Goal: Purchase product/service

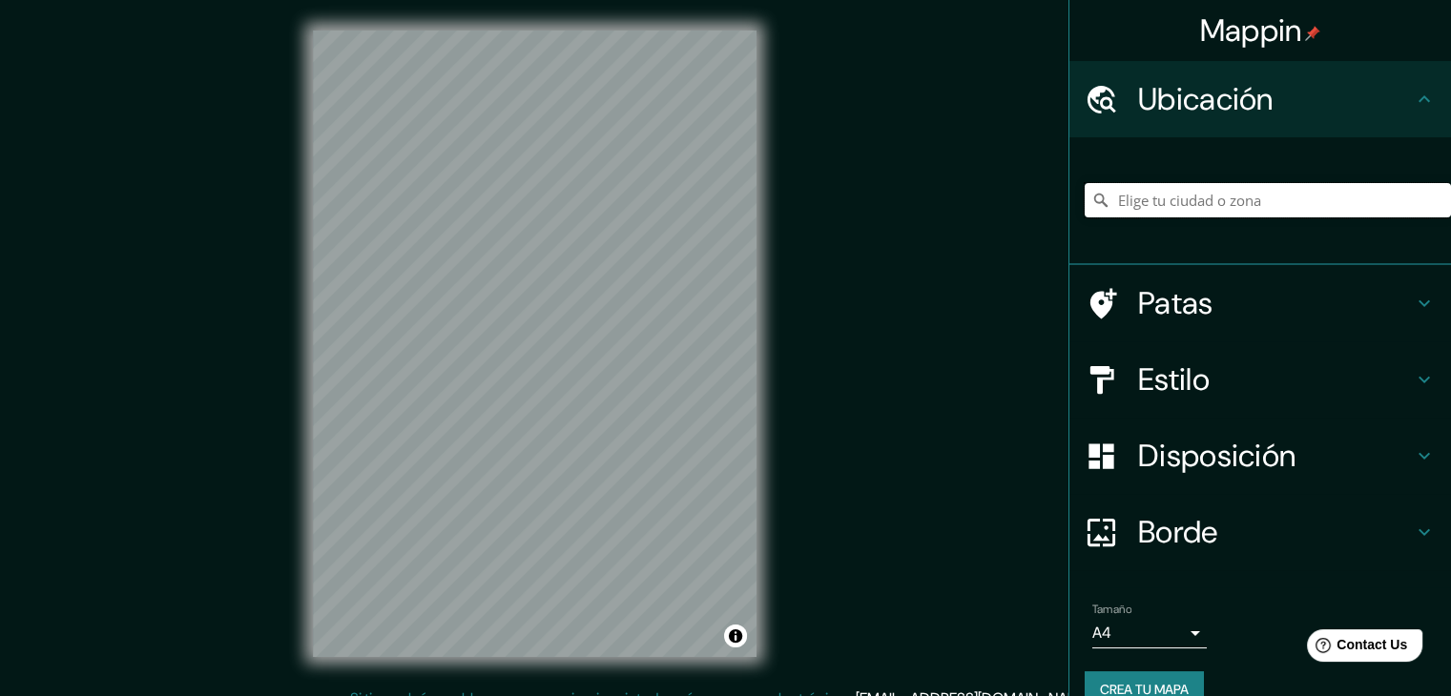
click at [1145, 205] on input "Elige tu ciudad o zona" at bounding box center [1267, 200] width 366 height 34
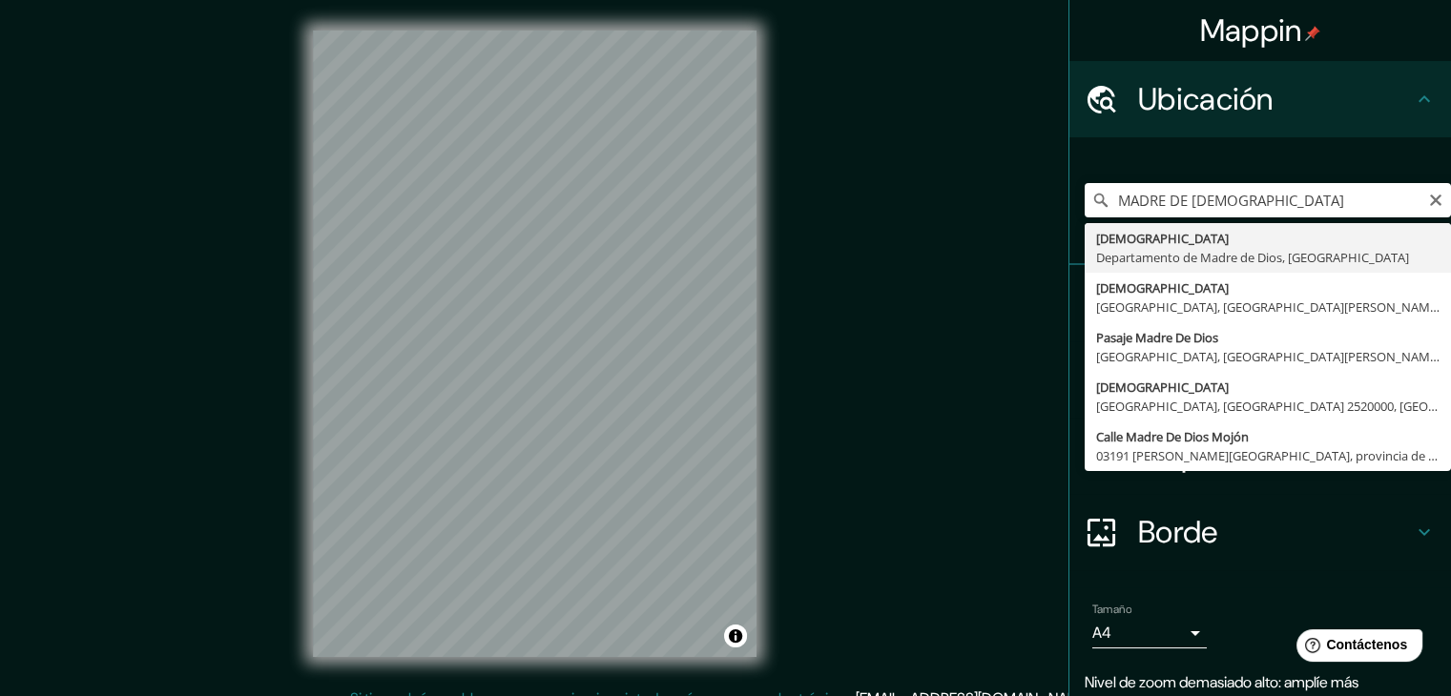
type input "[DEMOGRAPHIC_DATA], Departamento de [DEMOGRAPHIC_DATA], [GEOGRAPHIC_DATA]"
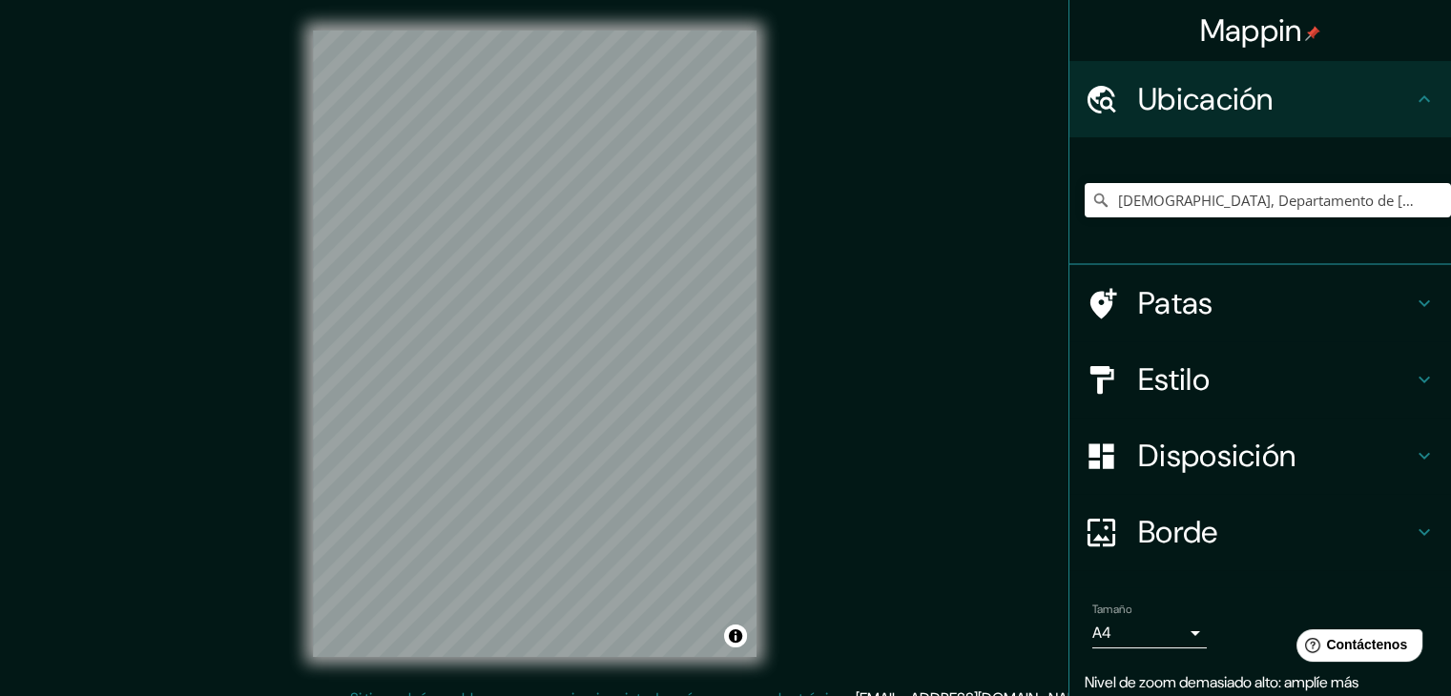
click at [1225, 373] on h4 "Estilo" at bounding box center [1275, 380] width 275 height 38
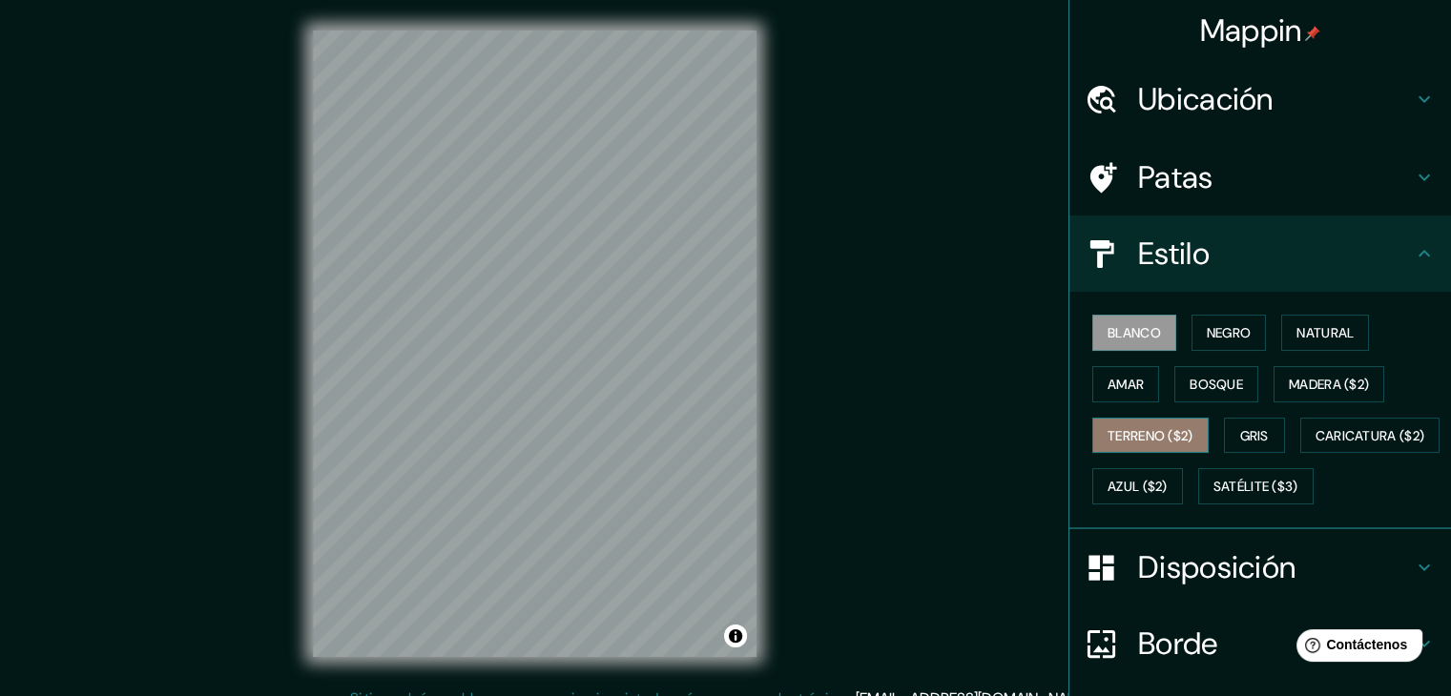
click at [1141, 428] on font "Terreno ($2)" at bounding box center [1150, 435] width 86 height 17
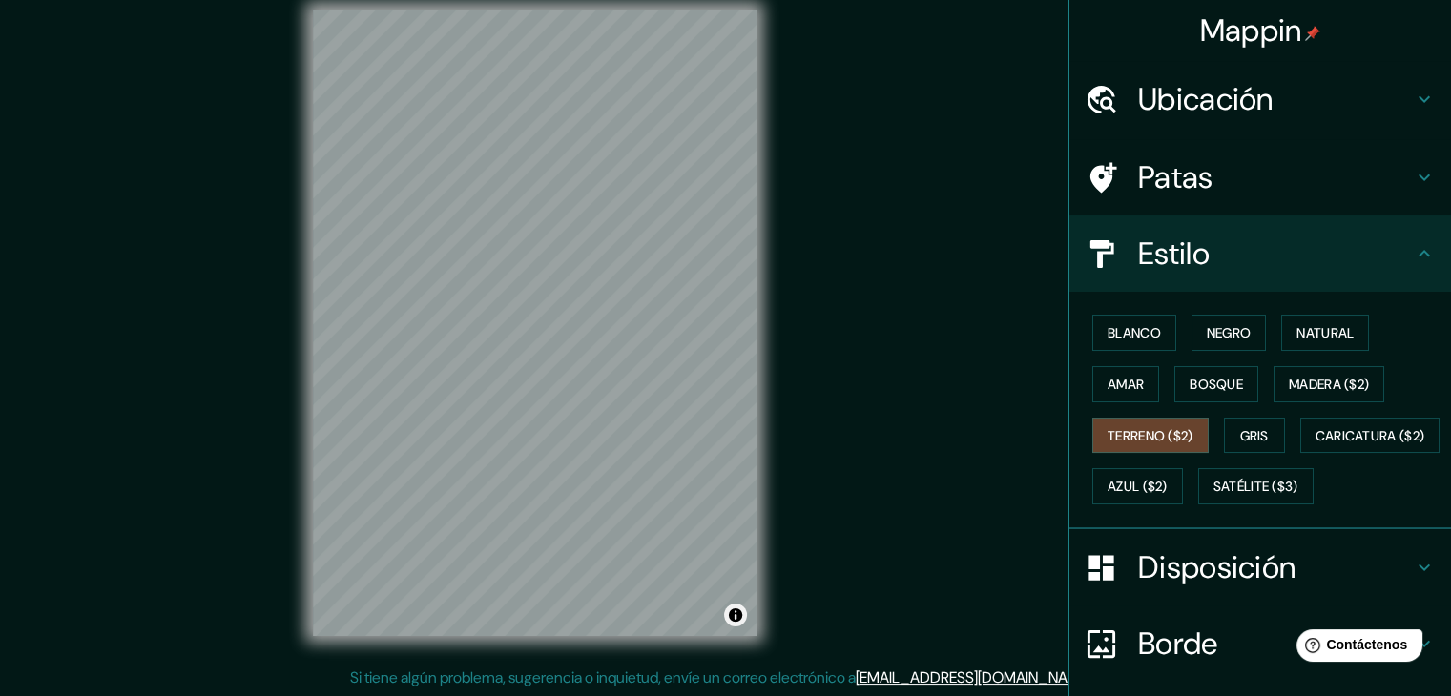
scroll to position [22, 0]
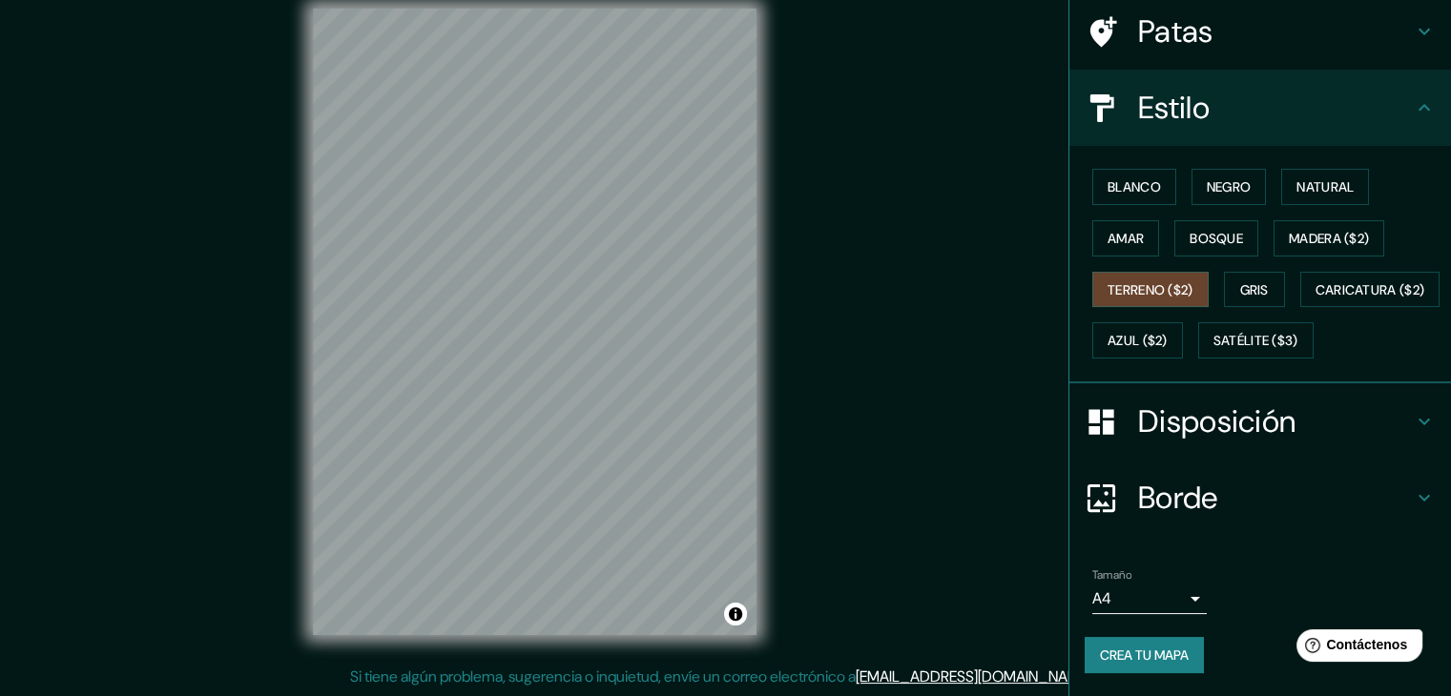
click at [1270, 405] on font "Disposición" at bounding box center [1216, 422] width 157 height 40
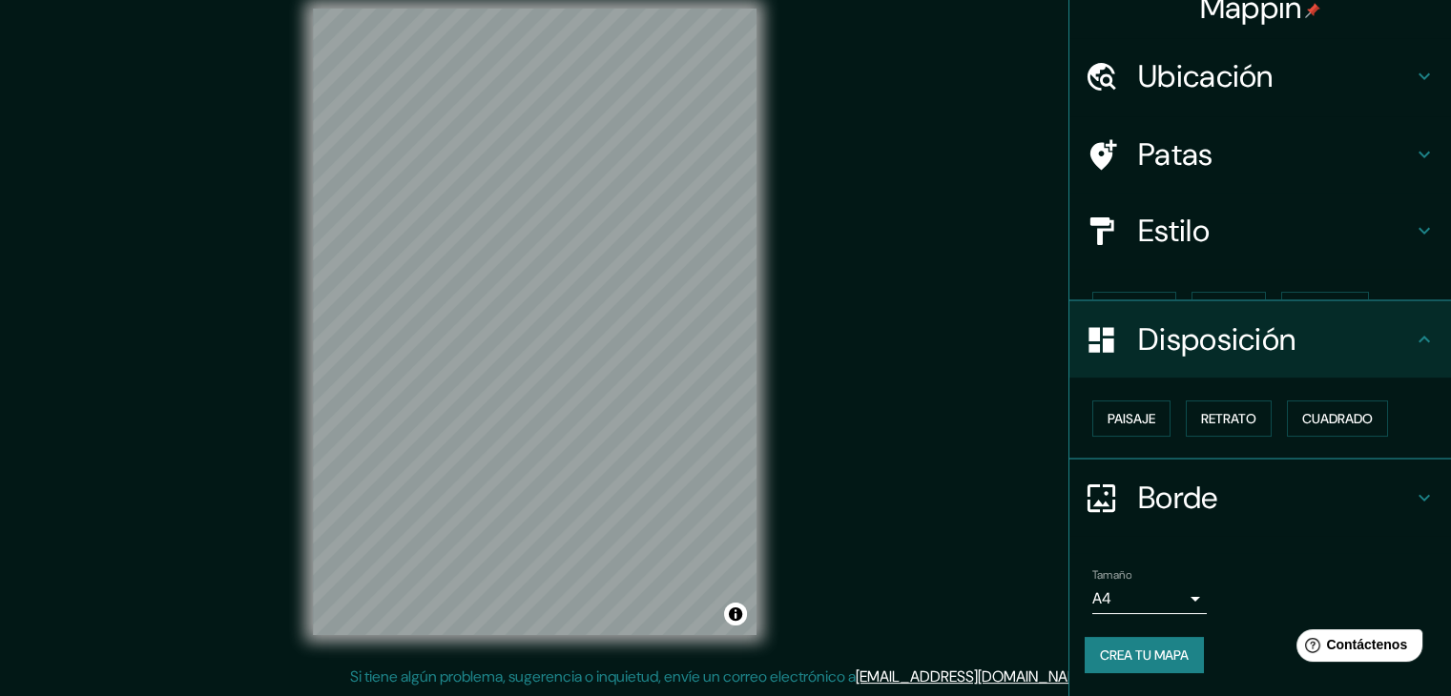
scroll to position [0, 0]
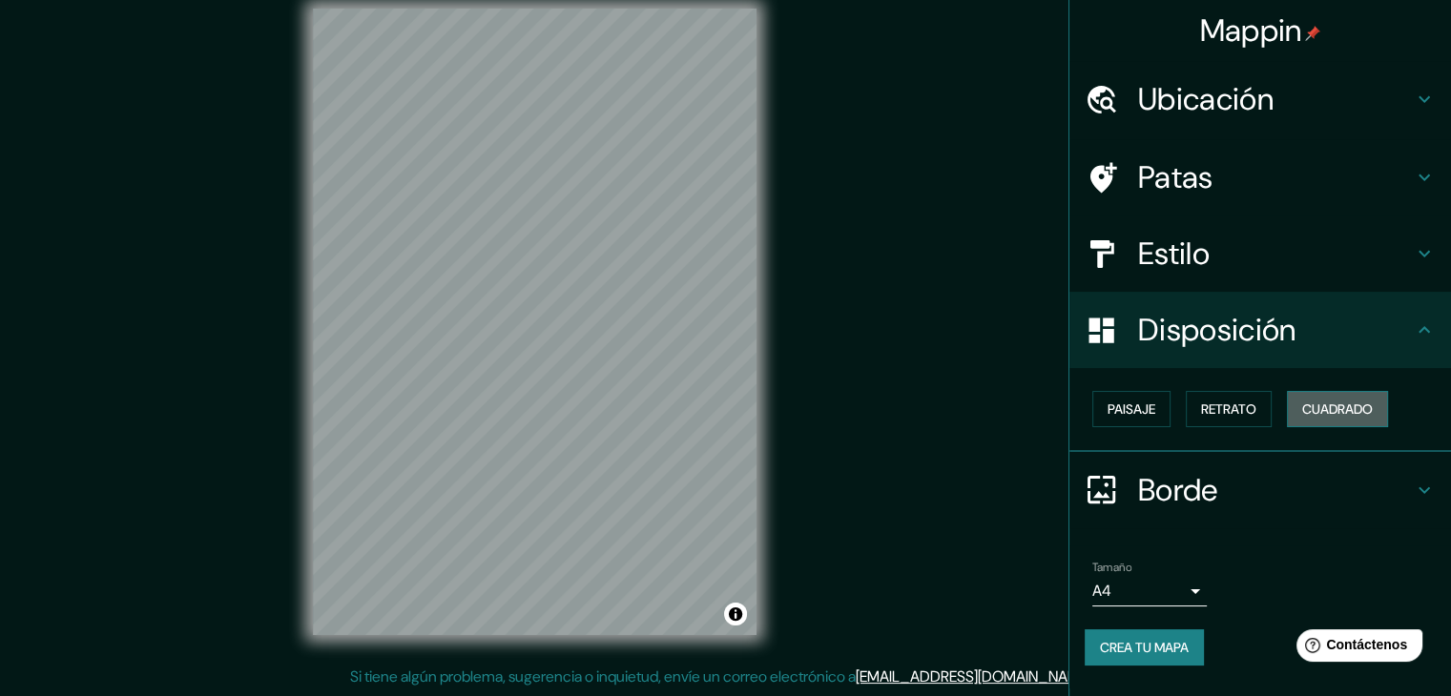
click at [1340, 405] on font "Cuadrado" at bounding box center [1337, 409] width 71 height 17
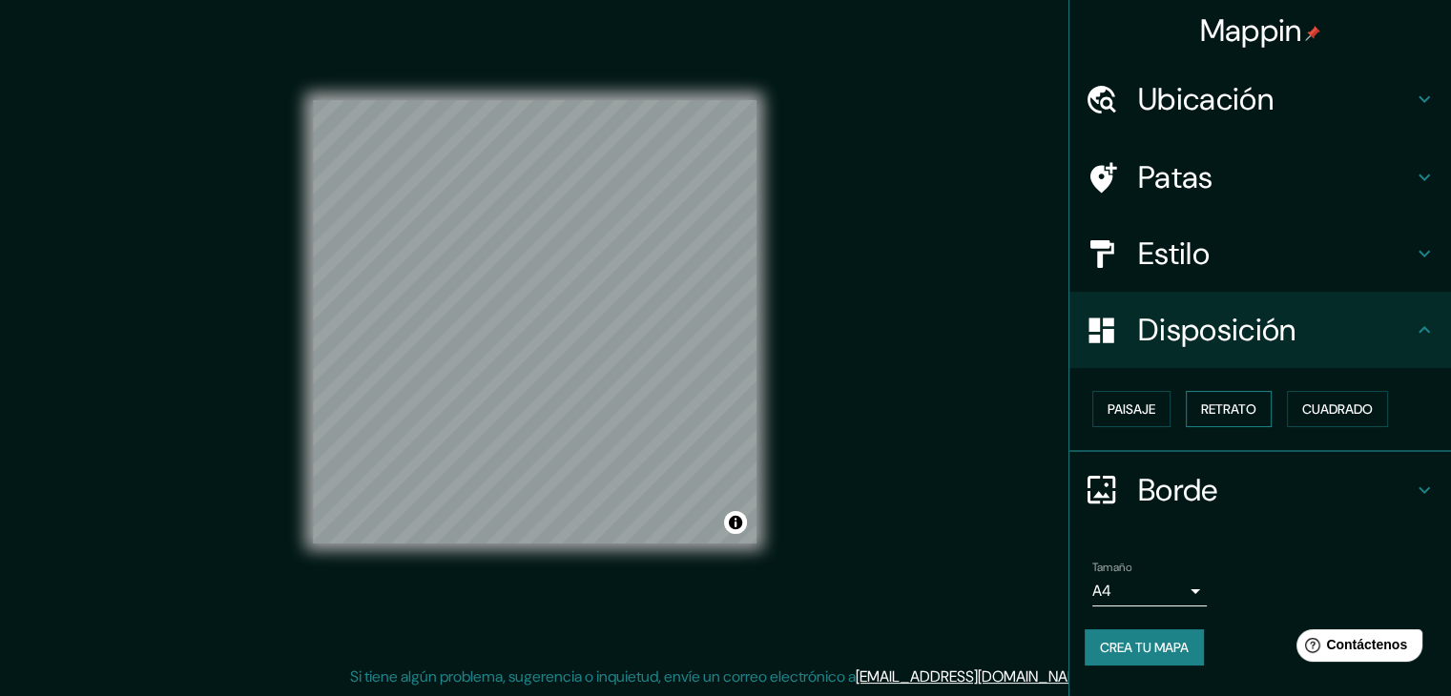
click at [1214, 417] on font "Retrato" at bounding box center [1228, 409] width 55 height 17
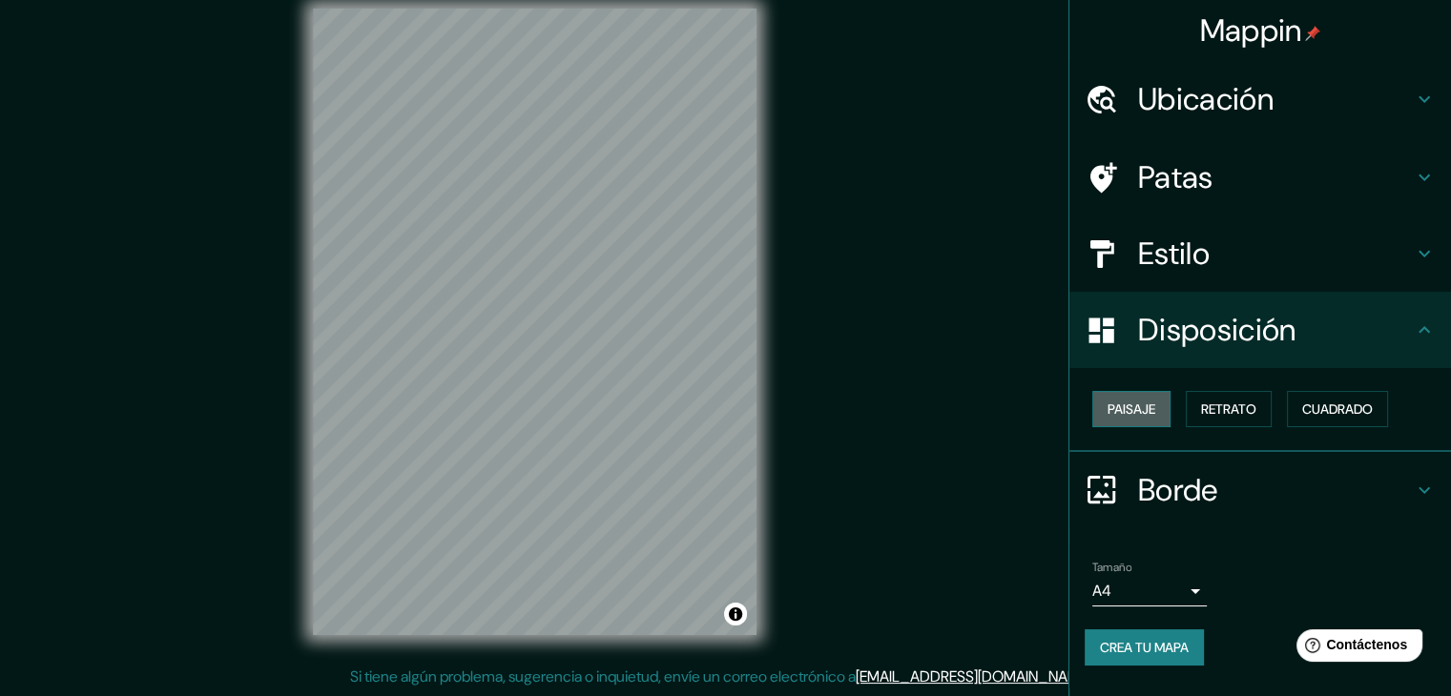
click at [1141, 415] on font "Paisaje" at bounding box center [1131, 409] width 48 height 17
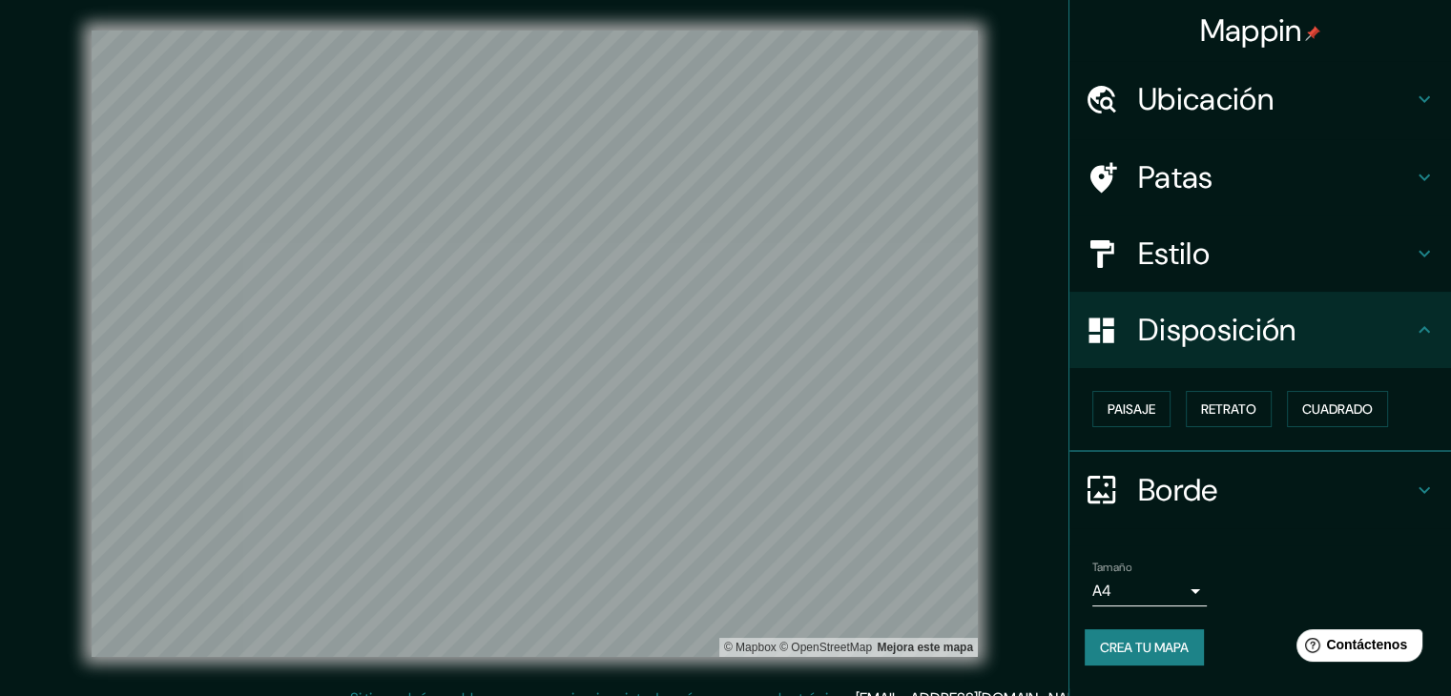
drag, startPoint x: 1626, startPoint y: 6, endPoint x: 1005, endPoint y: 237, distance: 662.4
click at [1005, 237] on div "© Mapbox © OpenStreetMap Mejora este mapa" at bounding box center [535, 344] width 1306 height 627
